Goal: Task Accomplishment & Management: Complete application form

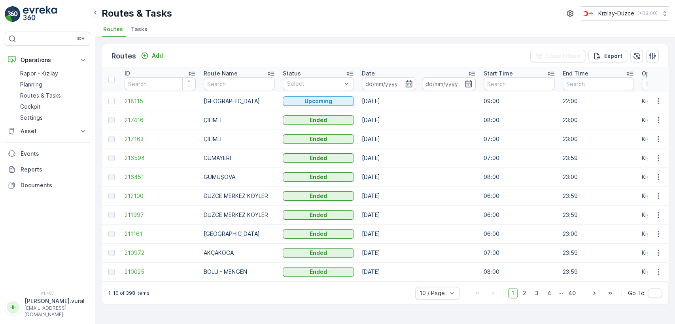
click at [73, 305] on p "hasan.vural" at bounding box center [55, 301] width 60 height 8
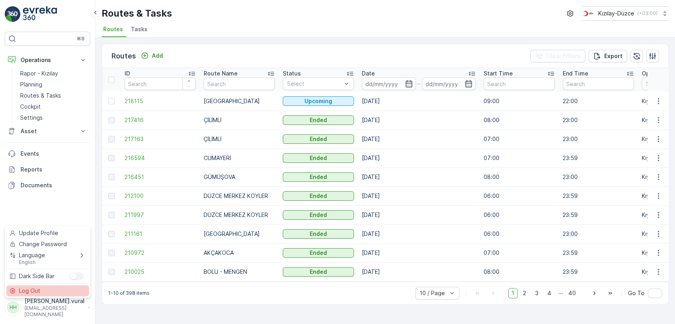
click at [53, 292] on div "Log Out" at bounding box center [47, 290] width 83 height 11
click at [53, 292] on div "⌘B Operations Rapor - Kızılay Planning Routes & Tasks Cockpit Settings Asset As…" at bounding box center [47, 162] width 95 height 324
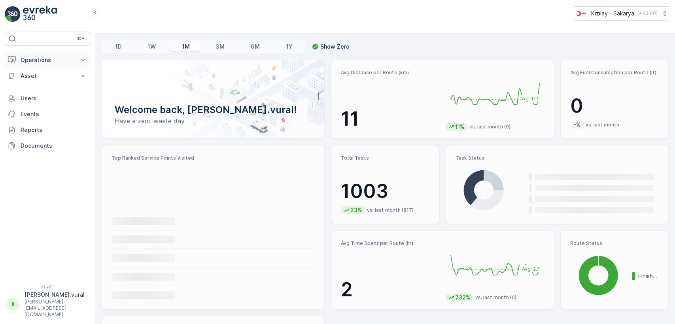
click at [41, 60] on p "Operations" at bounding box center [48, 60] width 54 height 8
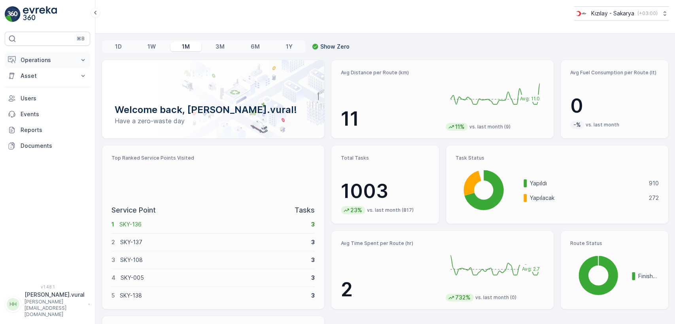
click at [41, 55] on button "Operations" at bounding box center [47, 60] width 85 height 16
click at [47, 58] on p "Operations" at bounding box center [48, 60] width 54 height 8
click at [47, 60] on p "Operations" at bounding box center [48, 60] width 54 height 8
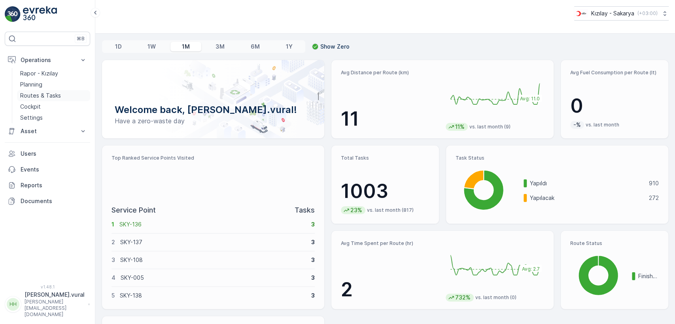
click at [46, 91] on link "Routes & Tasks" at bounding box center [53, 95] width 73 height 11
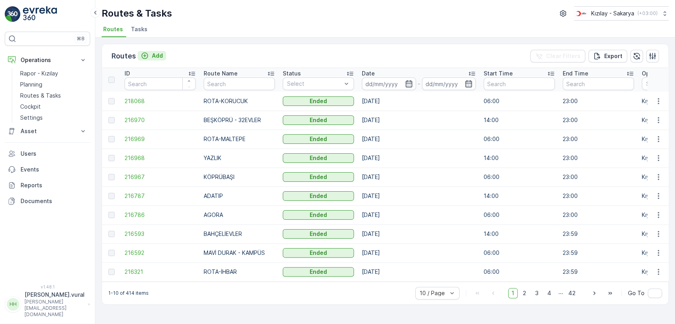
click at [161, 53] on p "Add" at bounding box center [157, 56] width 11 height 8
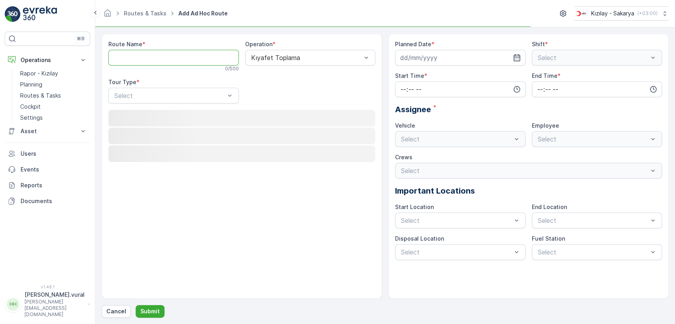
click at [161, 54] on Name "Route Name" at bounding box center [173, 58] width 130 height 16
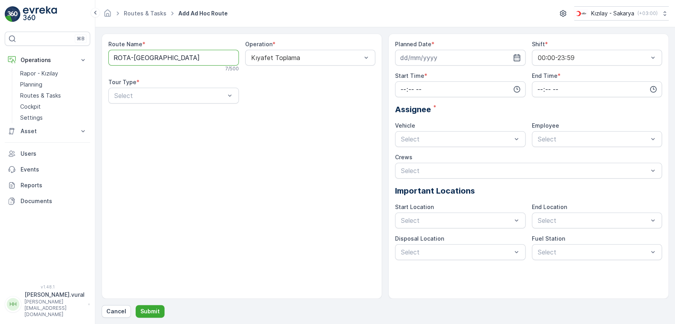
type Name "ROTA-CAMİLİ"
click at [160, 95] on div at bounding box center [169, 95] width 112 height 7
click at [150, 110] on div "Static" at bounding box center [173, 114] width 130 height 13
click at [150, 110] on div "Route Name * ROTA-CAMİLİ 11 / 500 Operation * Kıyafet Toplama Tour Type * 2 res…" at bounding box center [242, 166] width 280 height 265
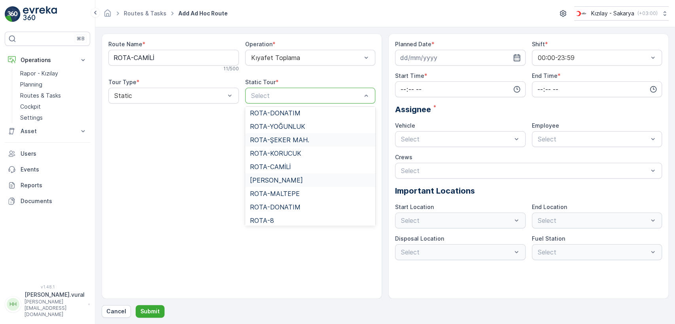
scroll to position [44, 0]
click at [285, 152] on span "ROTA-CAMİLİ" at bounding box center [270, 151] width 41 height 7
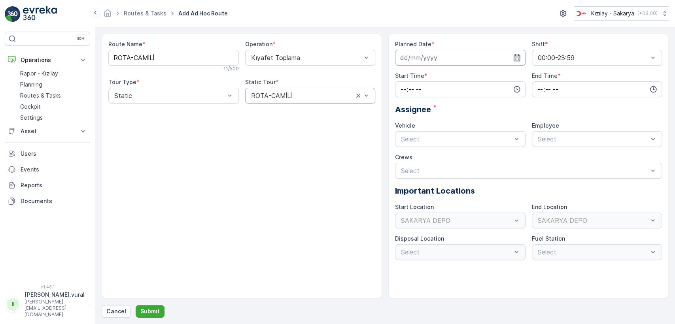
click at [460, 57] on input at bounding box center [460, 58] width 130 height 16
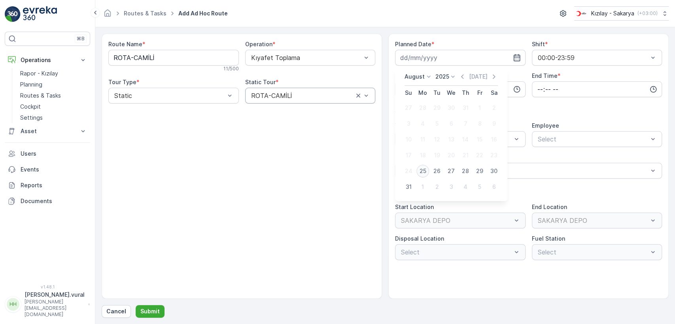
click at [420, 170] on div "25" at bounding box center [422, 171] width 13 height 13
type input "[DATE]"
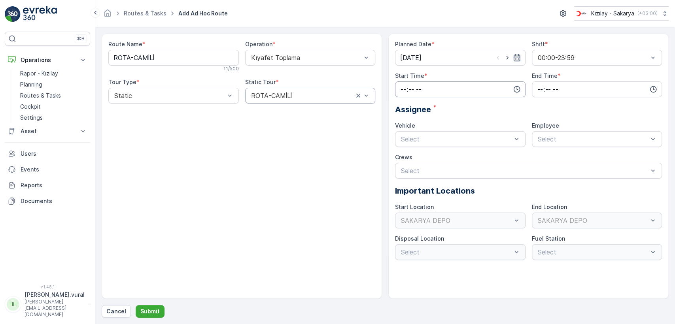
click at [432, 84] on input "time" at bounding box center [460, 89] width 130 height 16
click at [401, 124] on span "14" at bounding box center [403, 128] width 6 height 8
type input "14:00"
click at [588, 85] on input "time" at bounding box center [597, 89] width 130 height 16
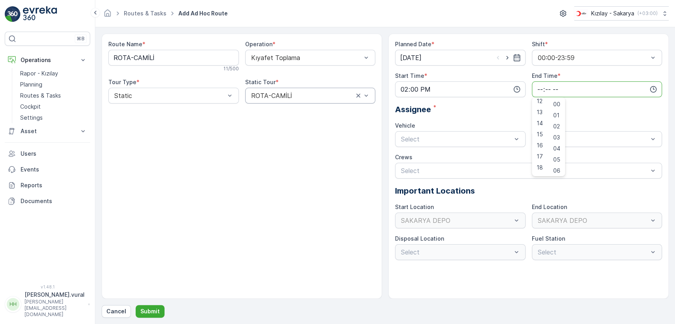
scroll to position [190, 0]
click at [537, 165] on span "23" at bounding box center [539, 169] width 6 height 8
type input "23:00"
click at [446, 146] on div "Planned Date * [DATE] Shift * 00:00-23:59 Start Time * 14:00 End Time * 23:00 0…" at bounding box center [528, 150] width 267 height 220
click at [443, 138] on div at bounding box center [456, 139] width 112 height 7
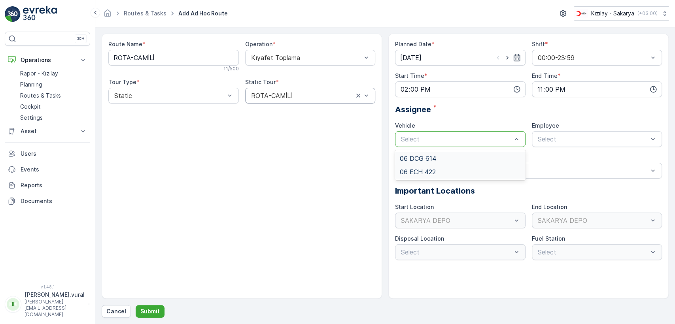
click at [423, 170] on span "06 ECH 422" at bounding box center [418, 171] width 36 height 7
click at [544, 132] on div "Select" at bounding box center [597, 139] width 130 height 16
drag, startPoint x: 547, startPoint y: 154, endPoint x: 541, endPoint y: 163, distance: 10.9
click at [547, 154] on div "06ECH422" at bounding box center [597, 158] width 130 height 13
click at [547, 154] on div "Crews" at bounding box center [528, 157] width 267 height 8
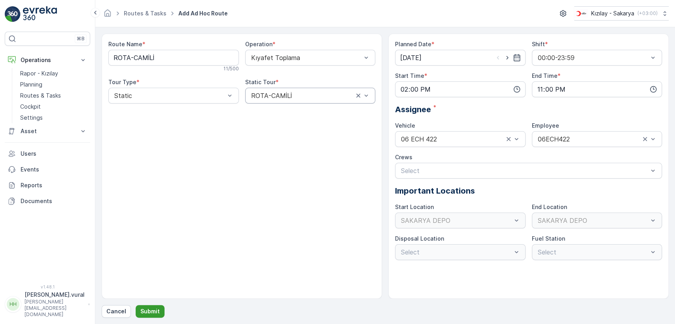
click at [153, 307] on p "Submit" at bounding box center [149, 311] width 19 height 8
